Goal: Transaction & Acquisition: Purchase product/service

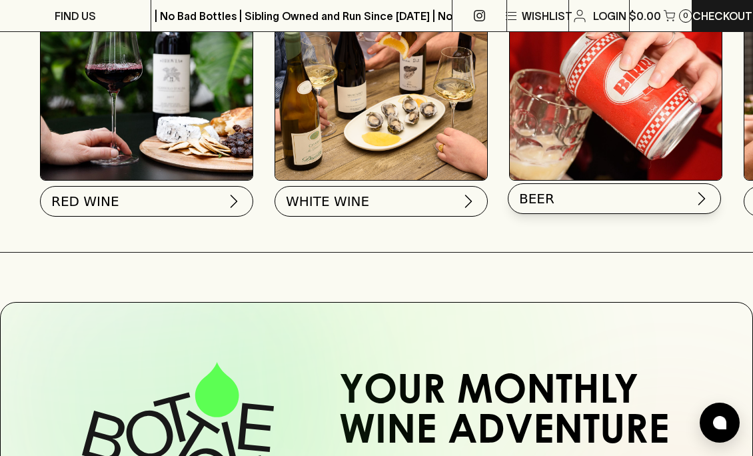
click at [581, 198] on button "BEER" at bounding box center [614, 198] width 213 height 31
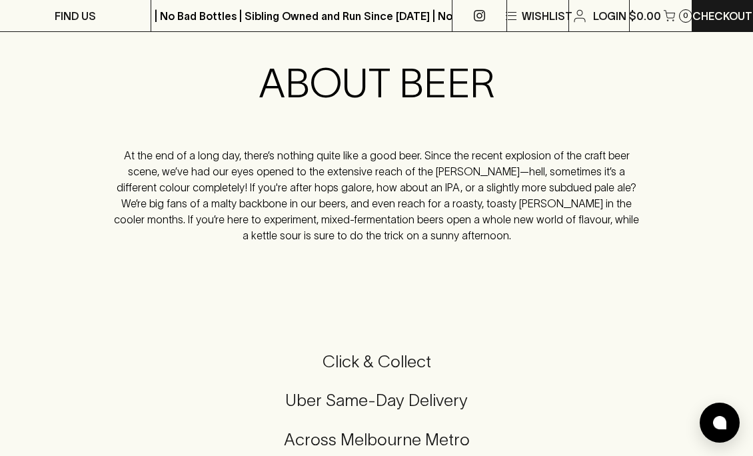
scroll to position [1694, 0]
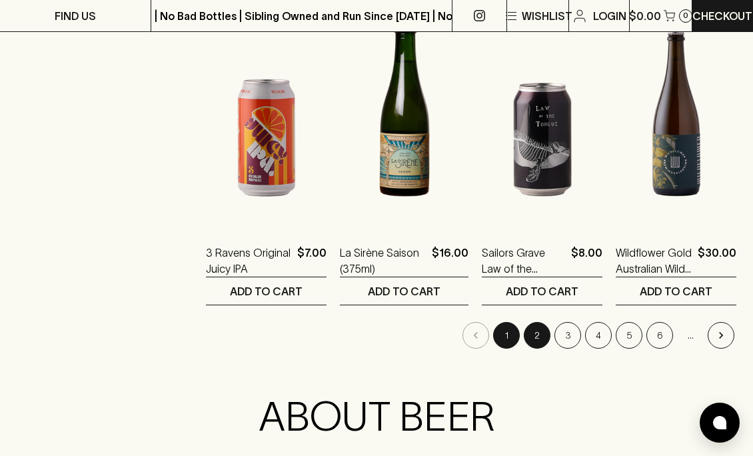
click at [531, 332] on button "2" at bounding box center [537, 335] width 27 height 27
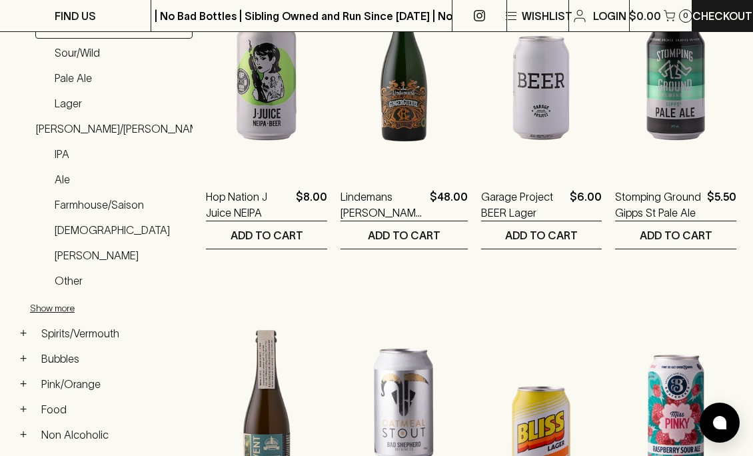
scroll to position [533, 0]
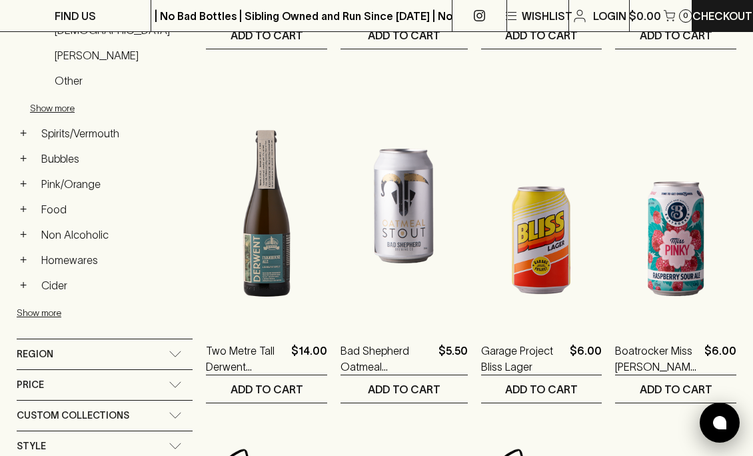
click at [723, 424] on img at bounding box center [719, 422] width 13 height 13
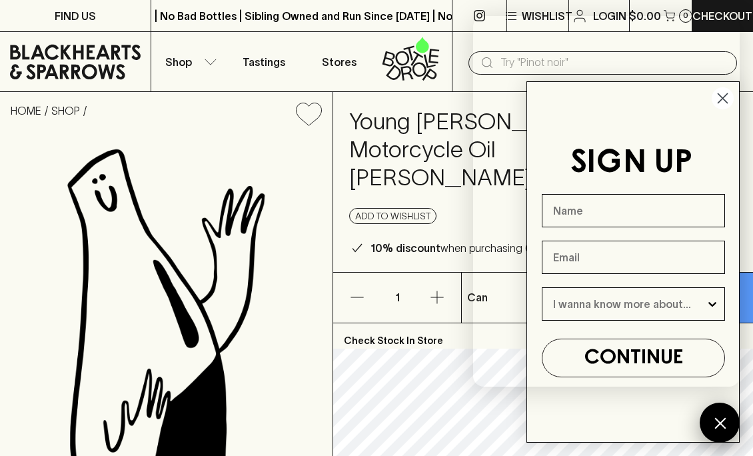
click at [713, 424] on div at bounding box center [720, 423] width 40 height 40
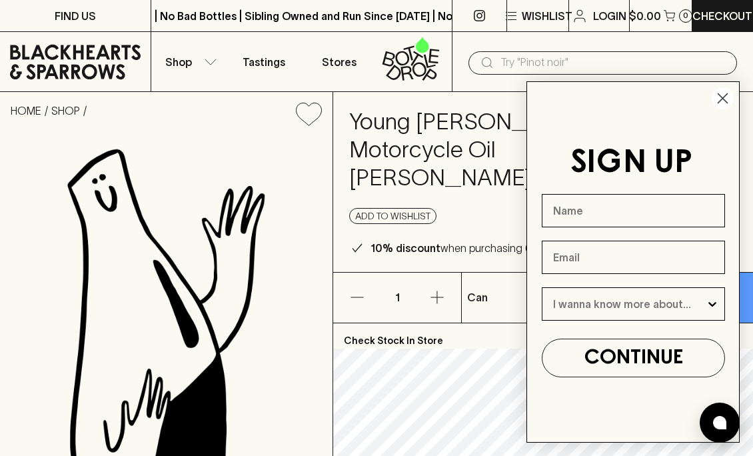
click at [723, 99] on icon "Close dialog" at bounding box center [723, 98] width 9 height 9
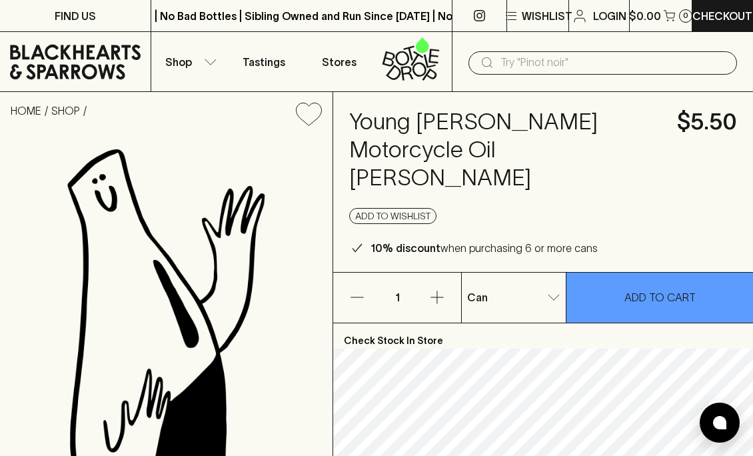
click at [593, 64] on input "text" at bounding box center [614, 62] width 226 height 21
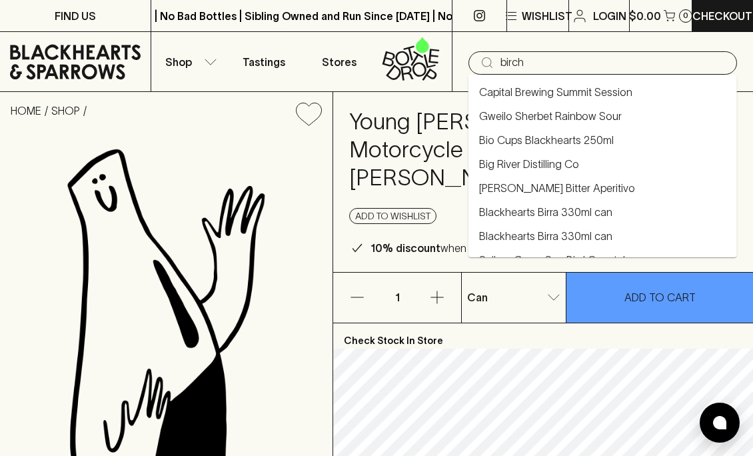
type input "birch"
